Goal: Information Seeking & Learning: Check status

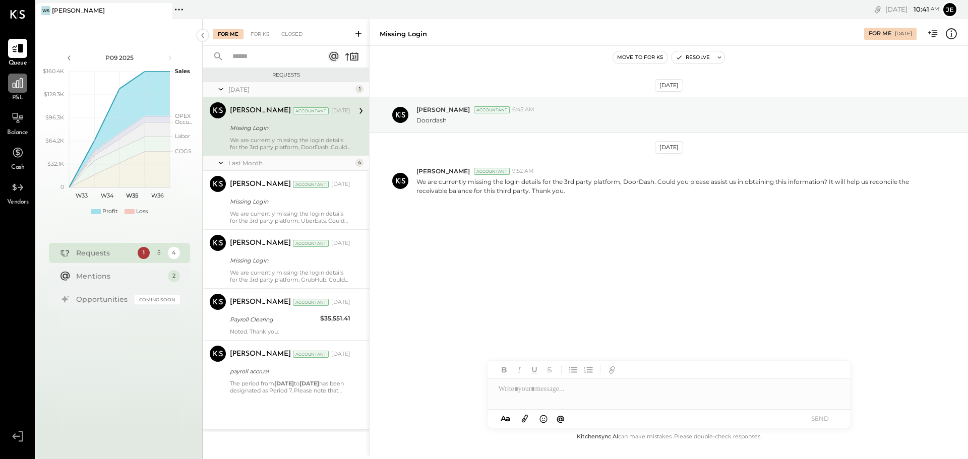
click at [17, 88] on icon at bounding box center [18, 83] width 10 height 10
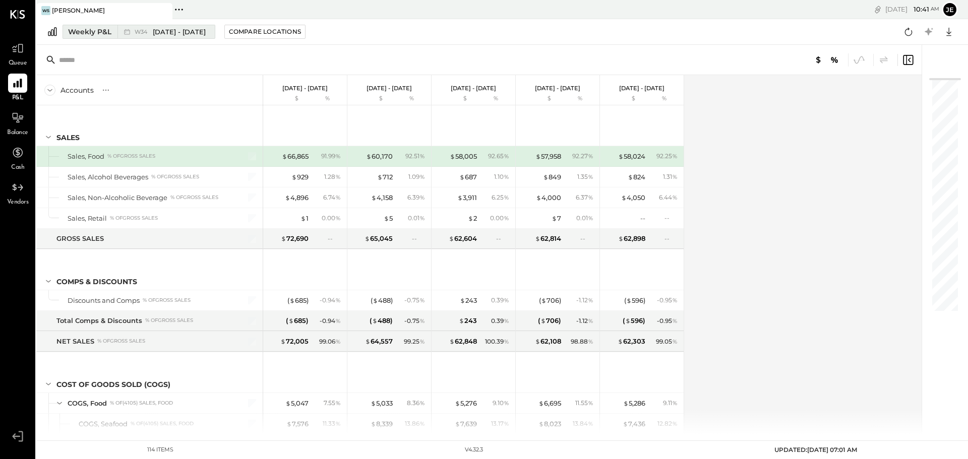
click at [105, 33] on div "Weekly P&L" at bounding box center [89, 32] width 43 height 10
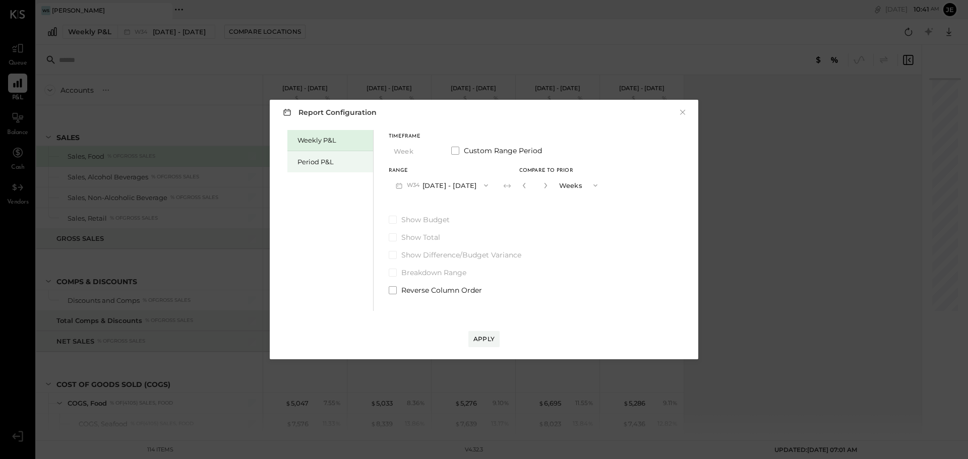
click at [344, 163] on div "Period P&L" at bounding box center [332, 162] width 71 height 10
click at [448, 189] on button "P09 [DATE] - [DATE]" at bounding box center [441, 185] width 105 height 19
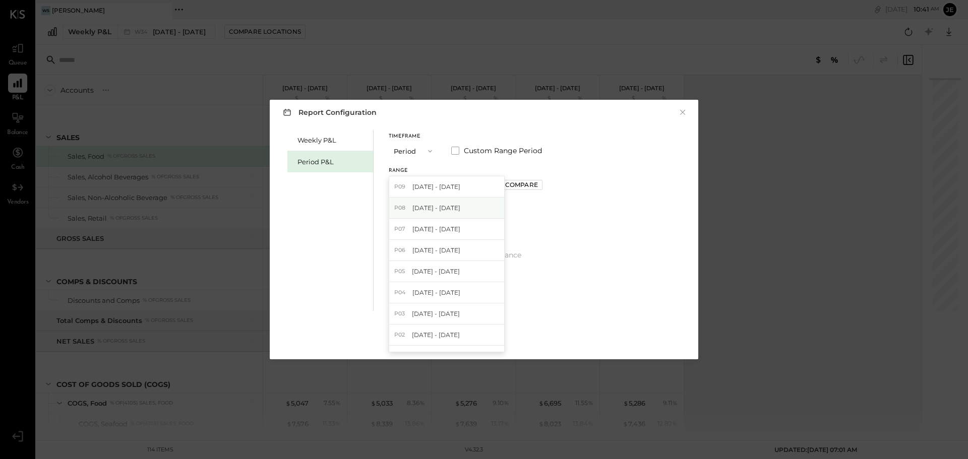
click at [437, 212] on span "[DATE] - [DATE]" at bounding box center [436, 208] width 48 height 9
click at [485, 337] on div "Apply" at bounding box center [483, 339] width 21 height 9
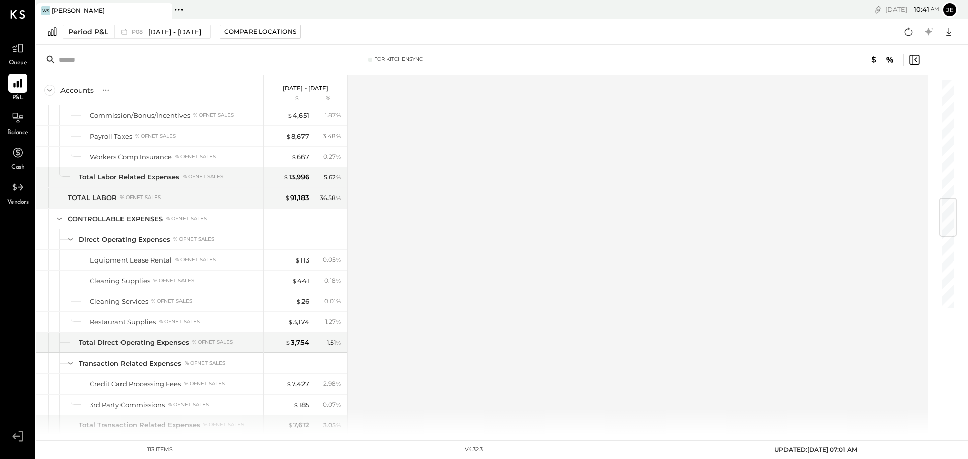
scroll to position [1008, 0]
